Goal: Transaction & Acquisition: Download file/media

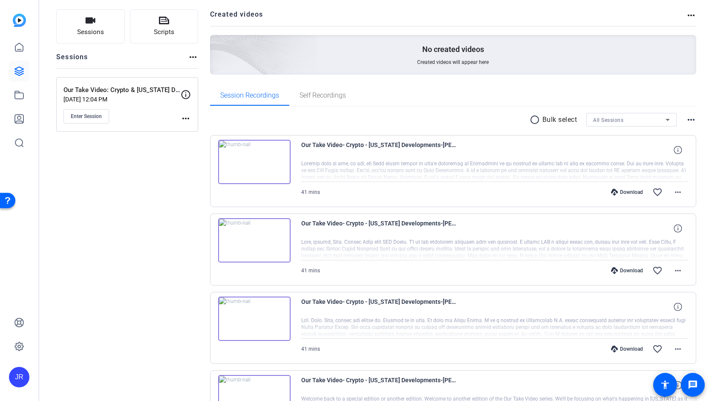
scroll to position [58, 0]
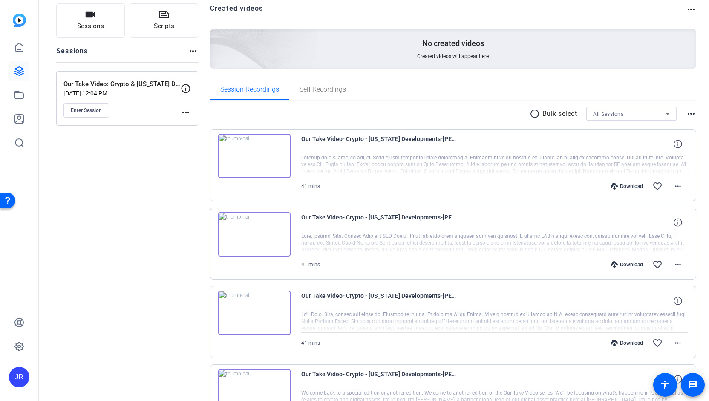
click at [619, 343] on div "Download" at bounding box center [627, 343] width 40 height 7
click at [625, 266] on div "Download" at bounding box center [627, 264] width 40 height 7
click at [620, 179] on div "Download favorite_border more_horiz" at bounding box center [552, 186] width 271 height 20
click at [620, 186] on div "Download" at bounding box center [627, 186] width 40 height 7
